Goal: Find specific page/section: Find specific page/section

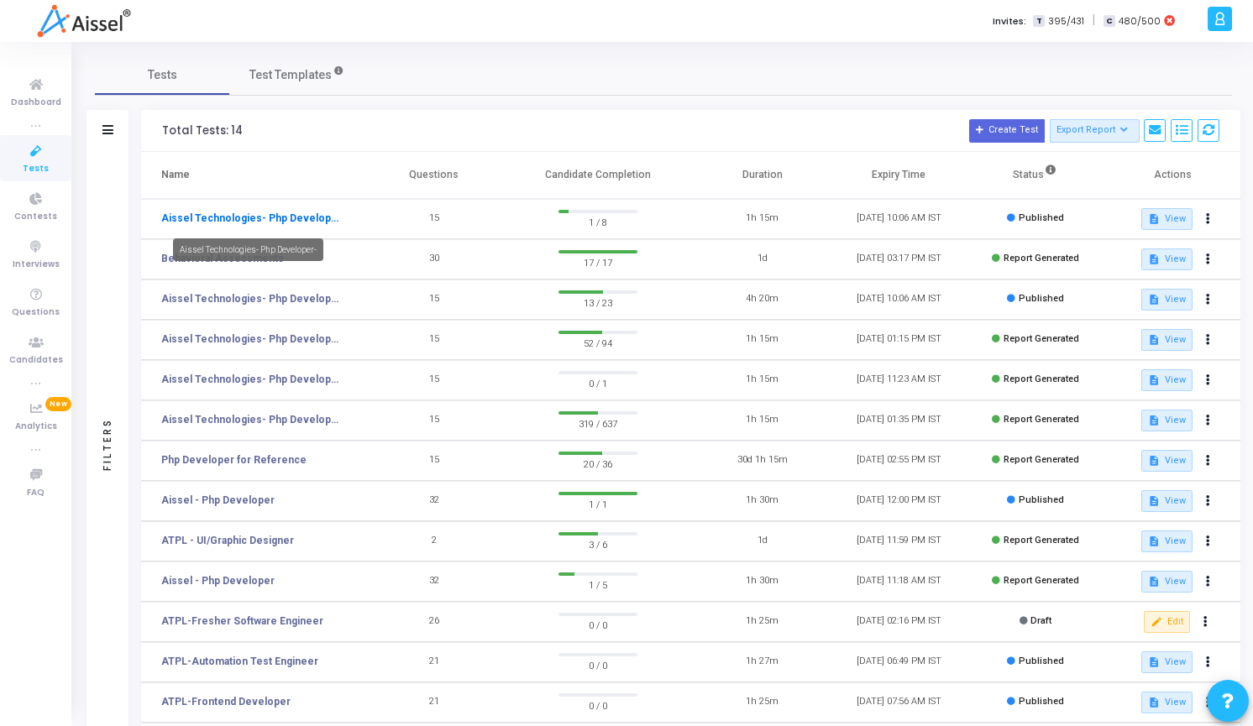
click at [307, 220] on link "Aissel Technologies- Php Developer-" at bounding box center [250, 218] width 178 height 15
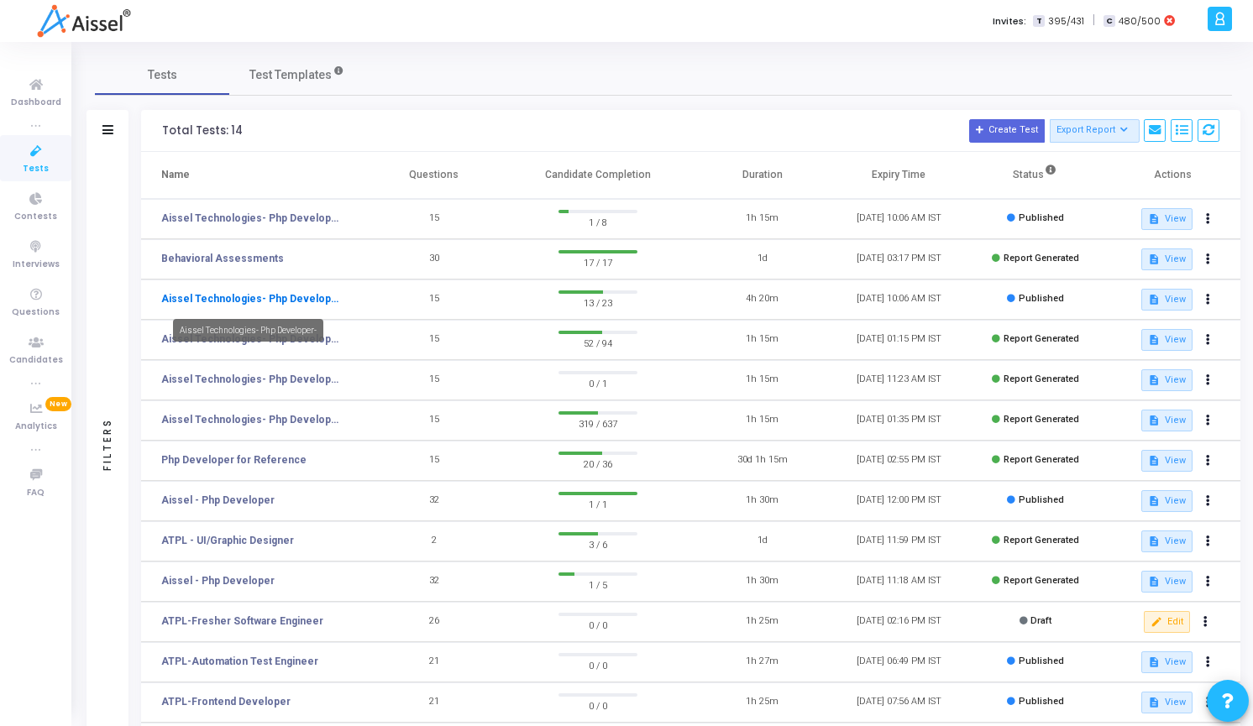
click at [318, 296] on link "Aissel Technologies- Php Developer-" at bounding box center [250, 298] width 178 height 15
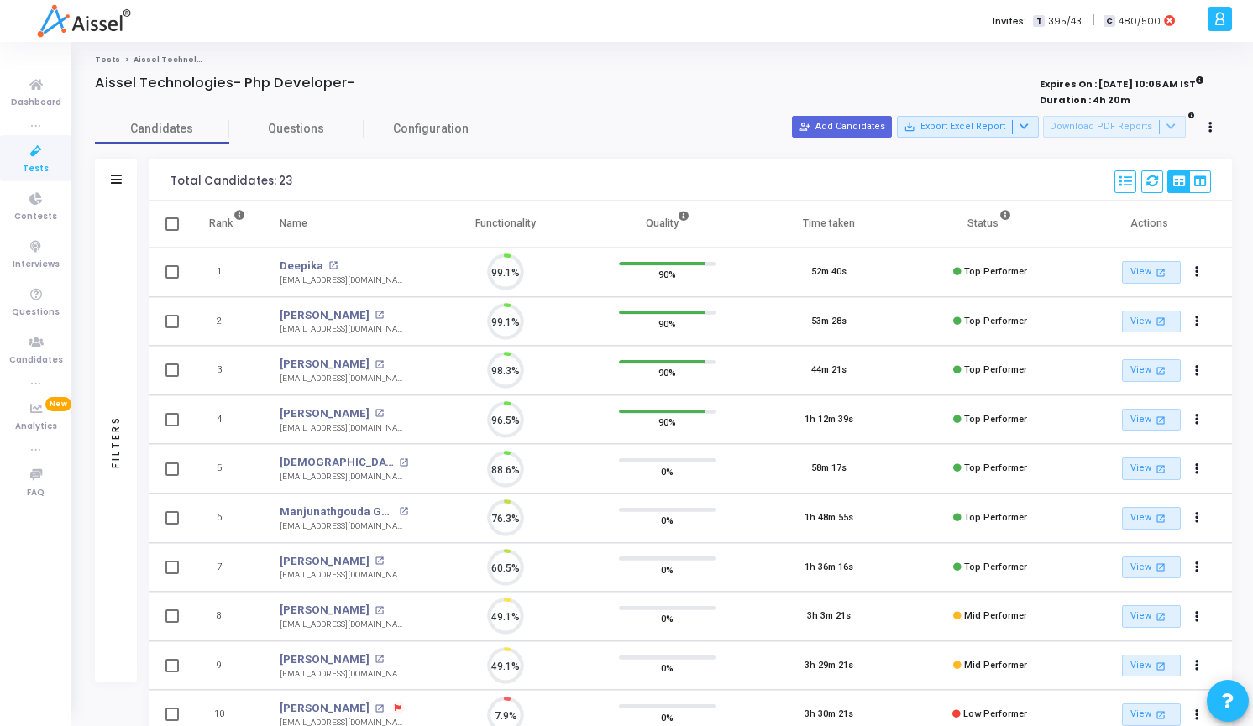
scroll to position [35, 43]
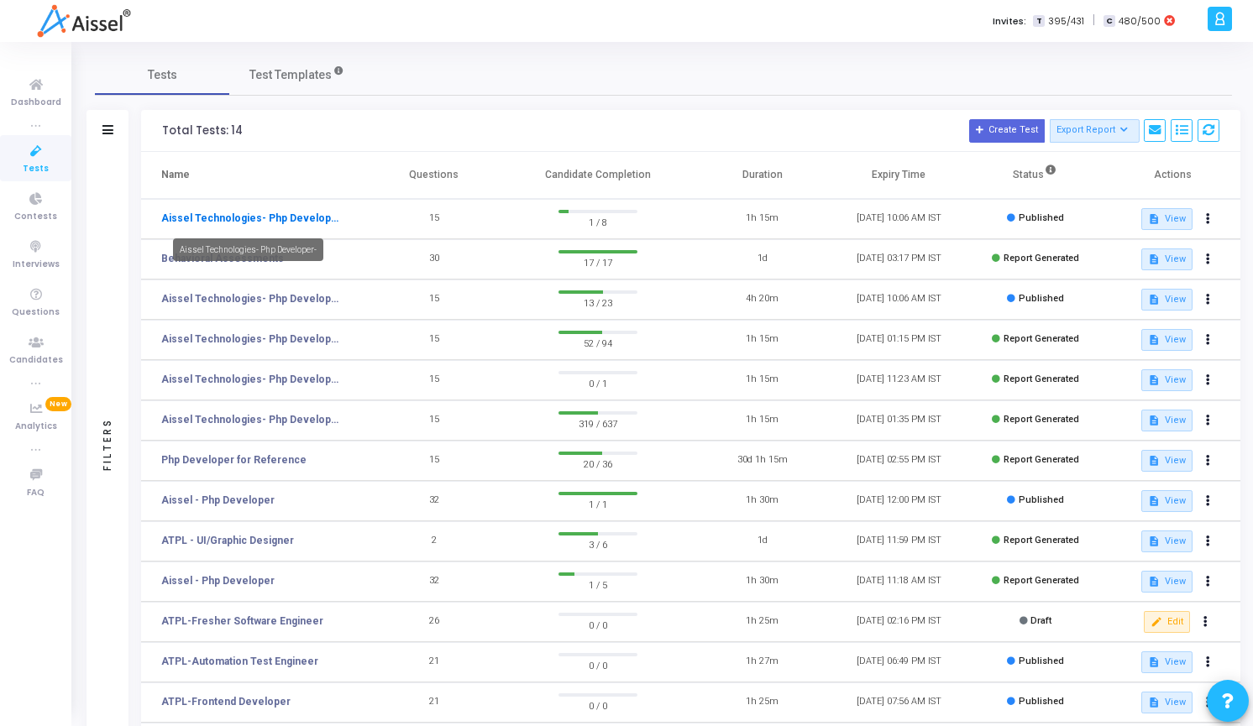
click at [238, 215] on link "Aissel Technologies- Php Developer-" at bounding box center [250, 218] width 178 height 15
